Goal: Information Seeking & Learning: Find specific fact

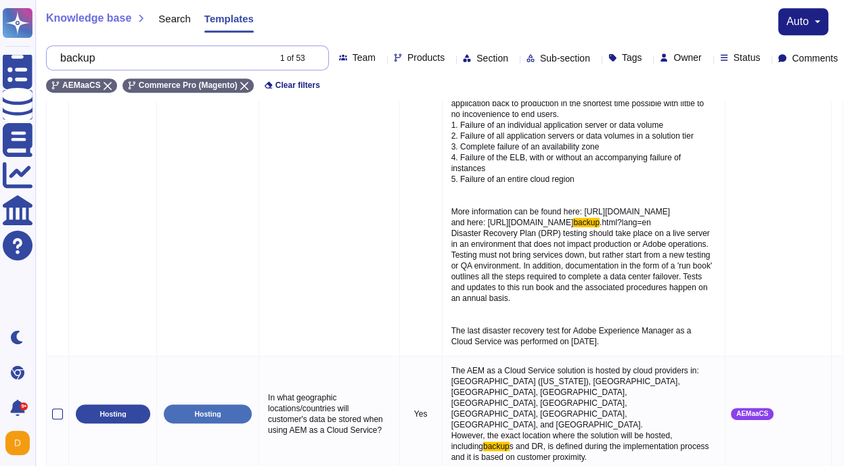
scroll to position [615, 0]
drag, startPoint x: 137, startPoint y: 55, endPoint x: 58, endPoint y: 51, distance: 79.2
click at [58, 51] on div "backup 1 of 53" at bounding box center [187, 57] width 283 height 25
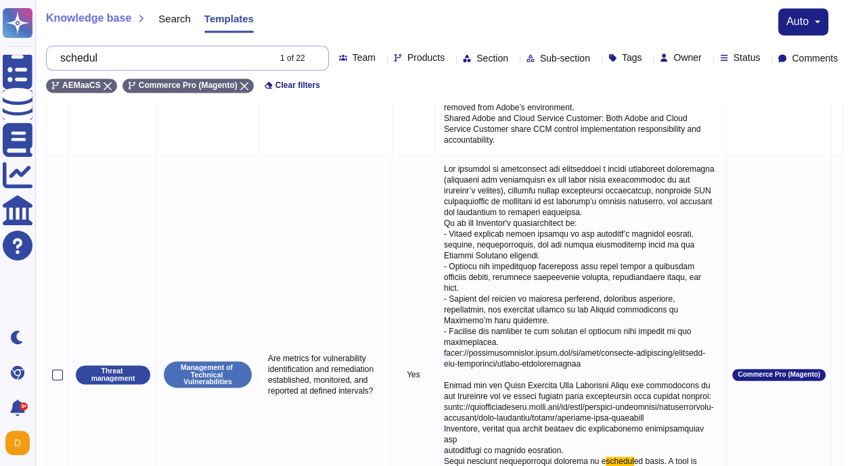
scroll to position [1888, 0]
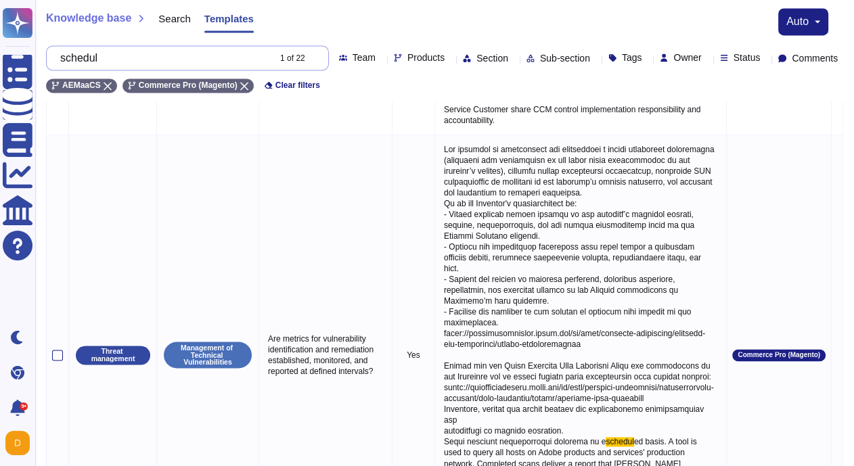
type input "schedul"
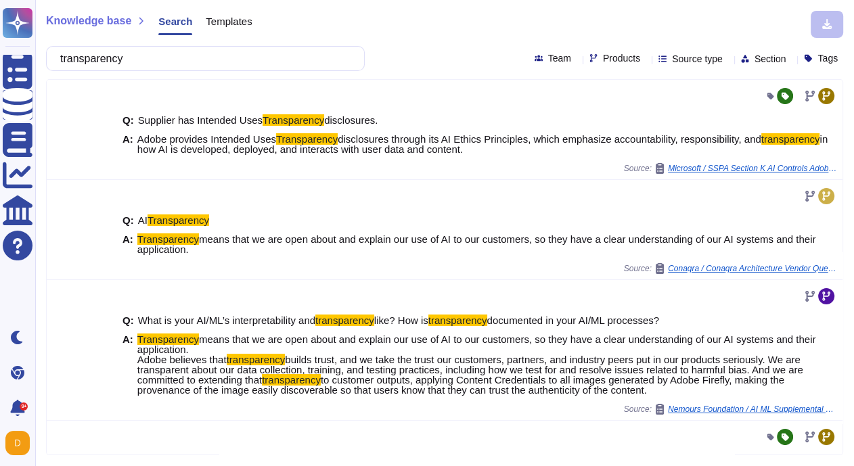
scroll to position [501, 0]
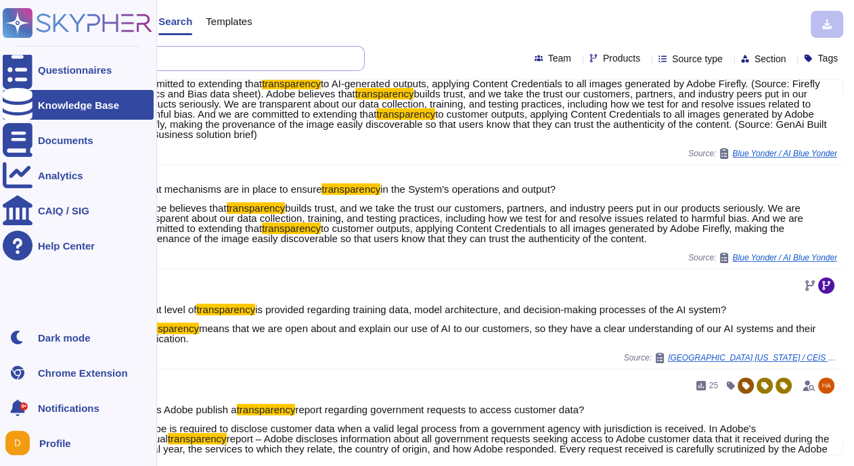
drag, startPoint x: 151, startPoint y: 52, endPoint x: 18, endPoint y: 52, distance: 133.3
click at [18, 52] on div "Questionnaires Knowledge Base Documents Analytics CAIQ / SIG Help Center Dark m…" at bounding box center [427, 233] width 854 height 466
paste input "The responsibility for scheduling backups for Cloud Starter and Pro Integration…"
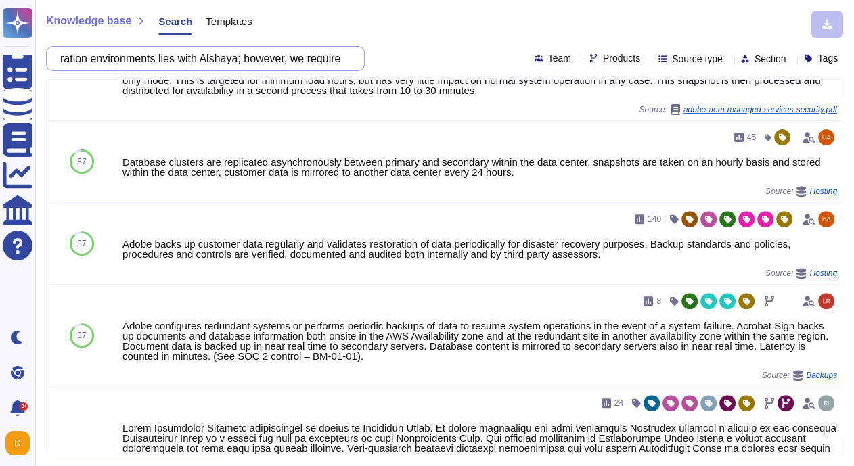
scroll to position [0, 342]
drag, startPoint x: 112, startPoint y: 62, endPoint x: 231, endPoint y: 60, distance: 119.1
click at [231, 60] on input "The responsibility for scheduling backups for Cloud Starter and Pro Integration…" at bounding box center [201, 59] width 297 height 24
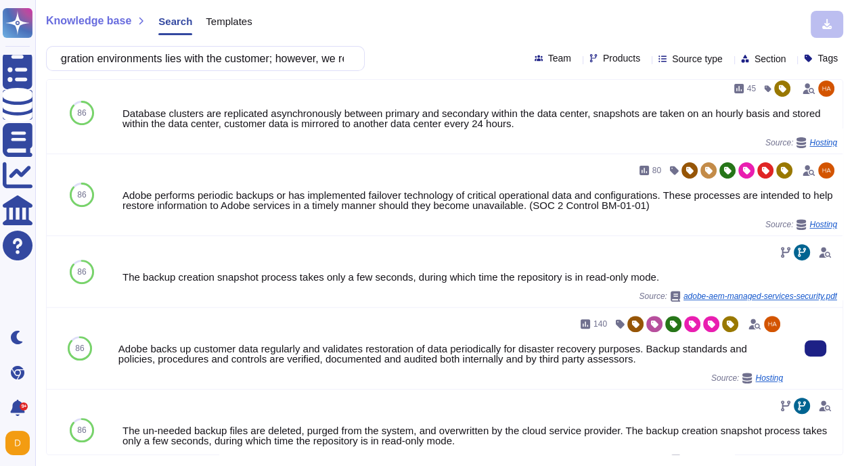
scroll to position [0, 0]
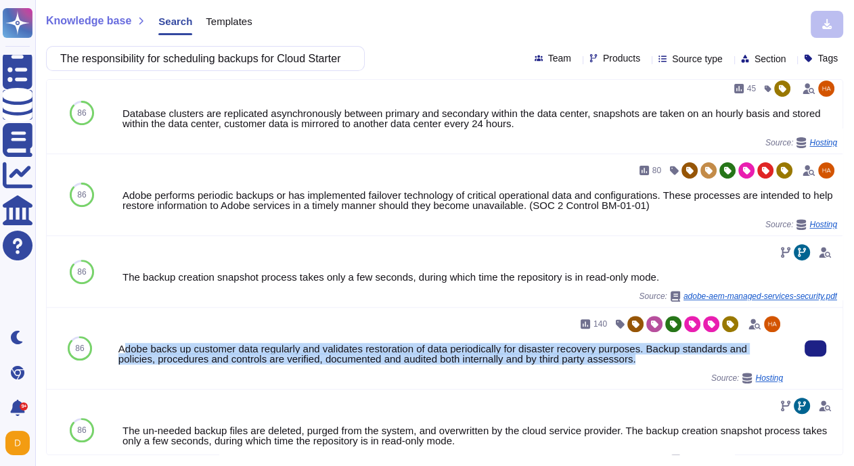
drag, startPoint x: 652, startPoint y: 368, endPoint x: 122, endPoint y: 360, distance: 529.9
click at [122, 360] on div "Adobe backs up customer data regularly and validates restoration of data period…" at bounding box center [450, 354] width 665 height 20
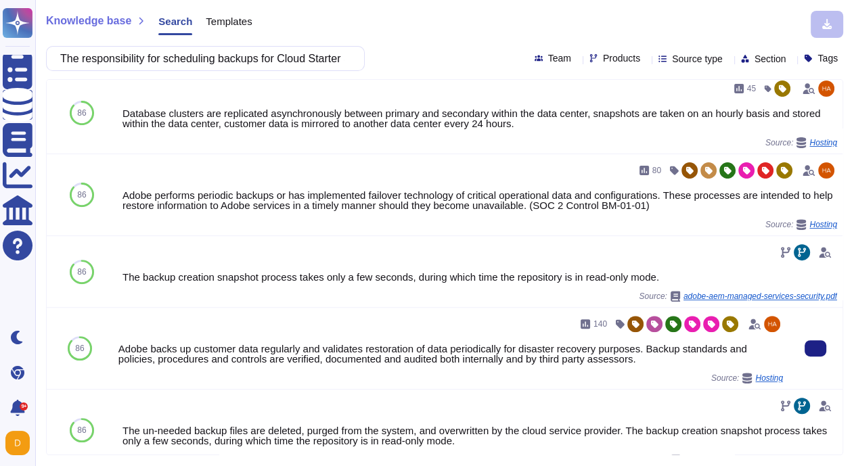
click at [116, 359] on div "140 Adobe backs up customer data regularly and validates restoration of data pe…" at bounding box center [450, 348] width 675 height 81
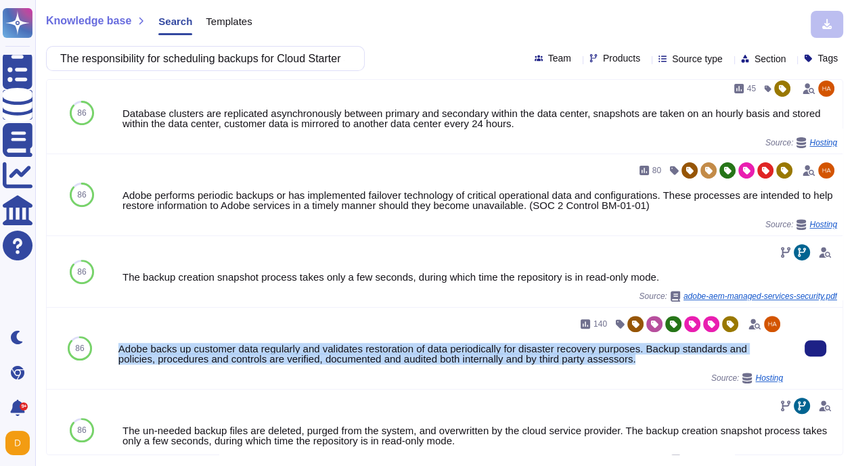
drag, startPoint x: 121, startPoint y: 353, endPoint x: 600, endPoint y: 376, distance: 479.7
click at [600, 376] on div "140 Adobe backs up customer data regularly and validates restoration of data pe…" at bounding box center [450, 348] width 665 height 70
copy div "Adobe backs up customer data regularly and validates restoration of data period…"
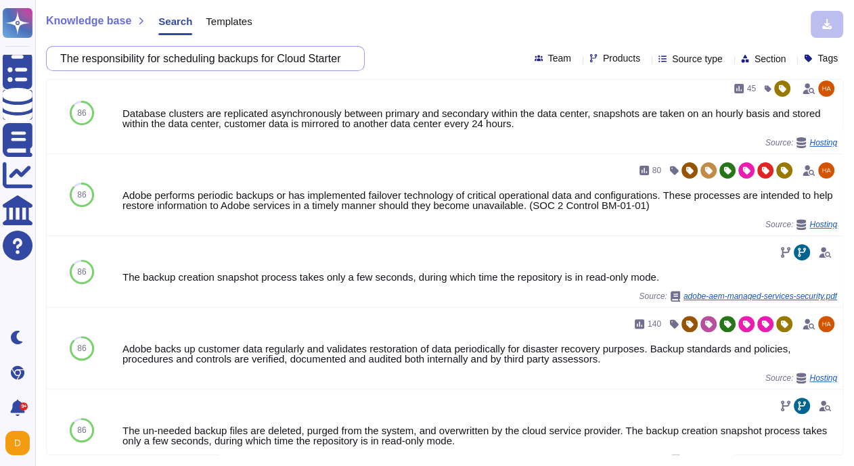
click at [195, 60] on input "The responsibility for scheduling backups for Cloud Starter and Pro Integration…" at bounding box center [201, 59] width 297 height 24
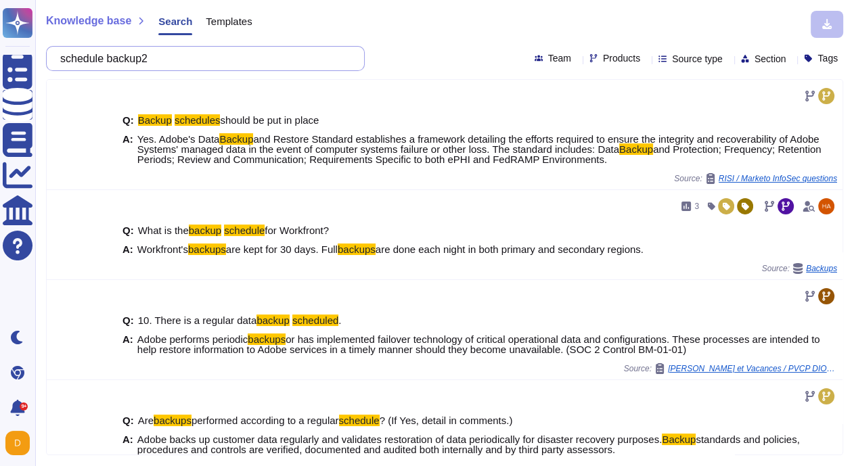
type input "schedule backup2"
